Goal: Task Accomplishment & Management: Use online tool/utility

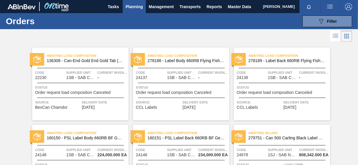
drag, startPoint x: 0, startPoint y: 0, endPoint x: 251, endPoint y: 129, distance: 281.9
click at [251, 129] on div "Awaiting Billing 279751 - Can 500 Carling Black Label Refresh" at bounding box center [281, 134] width 96 height 10
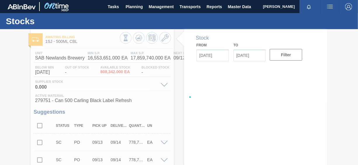
type input "[DATE]"
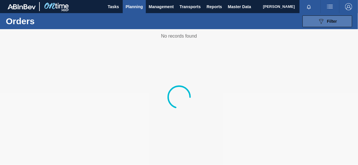
click at [320, 23] on icon "089F7B8B-B2A5-4AFE-B5C0-19BA573D28AC" at bounding box center [320, 21] width 7 height 7
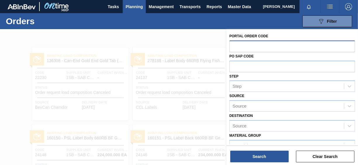
click at [261, 44] on input "text" at bounding box center [291, 46] width 125 height 11
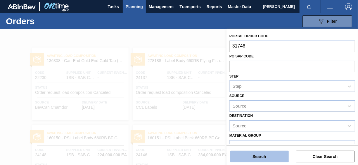
type input "31746"
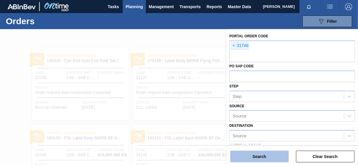
click at [262, 154] on button "Search" at bounding box center [259, 157] width 58 height 12
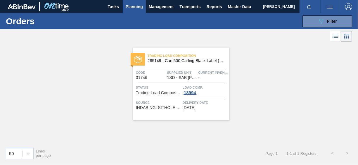
click at [189, 90] on div "18994" at bounding box center [189, 92] width 15 height 5
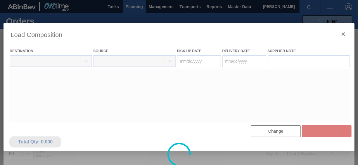
type Date "[DATE]"
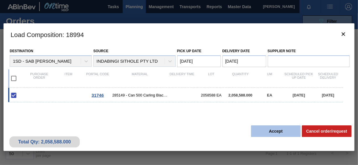
click at [278, 135] on button "Accept" at bounding box center [276, 131] width 50 height 12
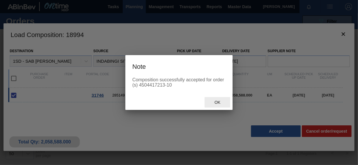
click at [217, 100] on span "Ok" at bounding box center [217, 102] width 15 height 5
